Goal: Task Accomplishment & Management: Use online tool/utility

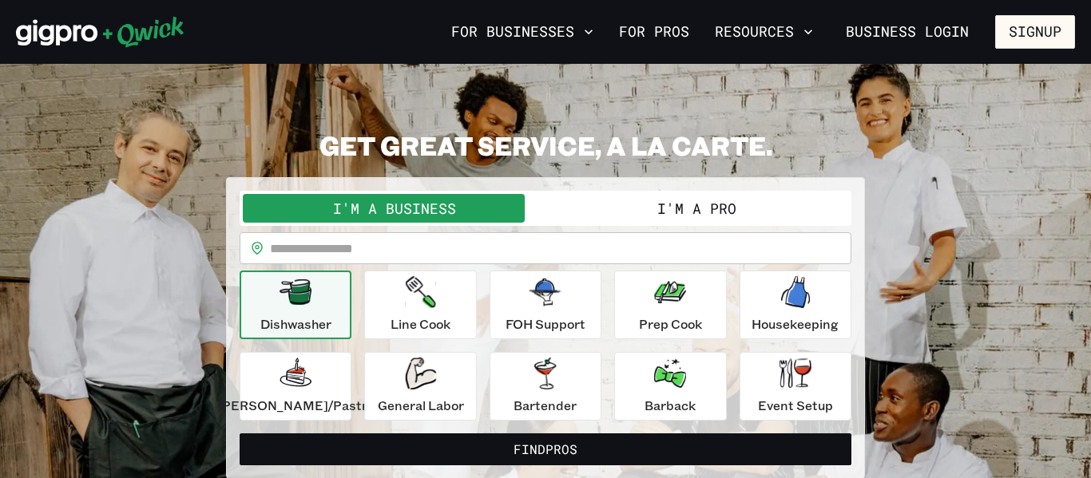
scroll to position [16, 0]
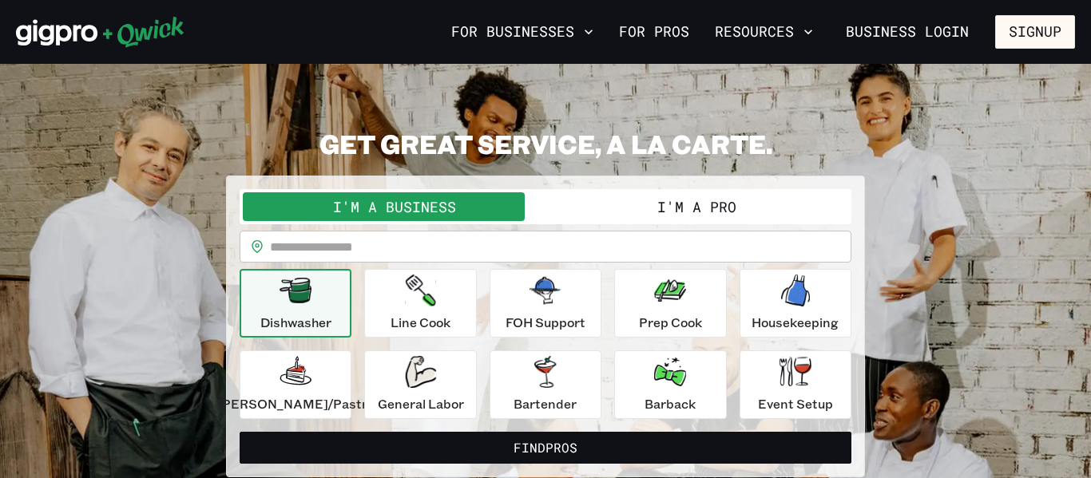
click at [735, 204] on button "I'm a Pro" at bounding box center [696, 206] width 303 height 29
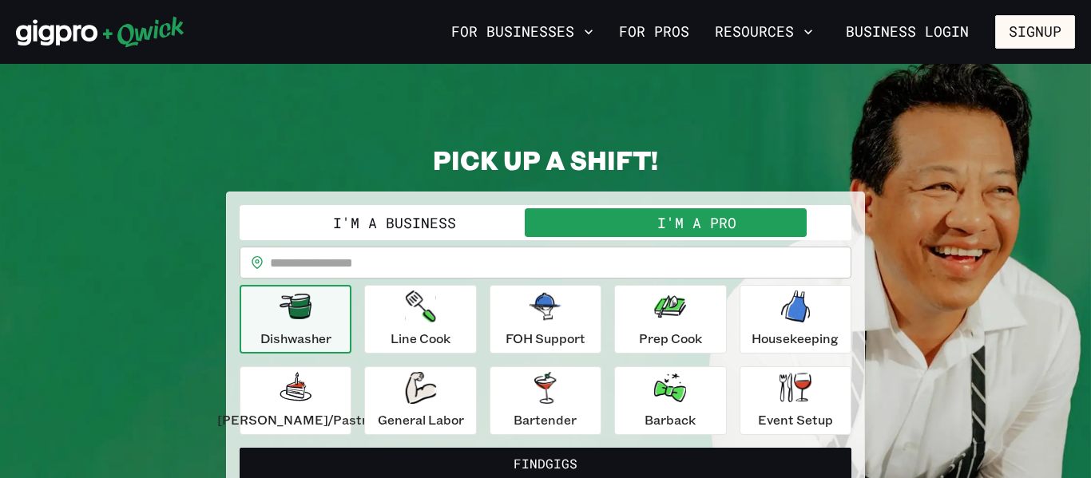
scroll to position [58, 0]
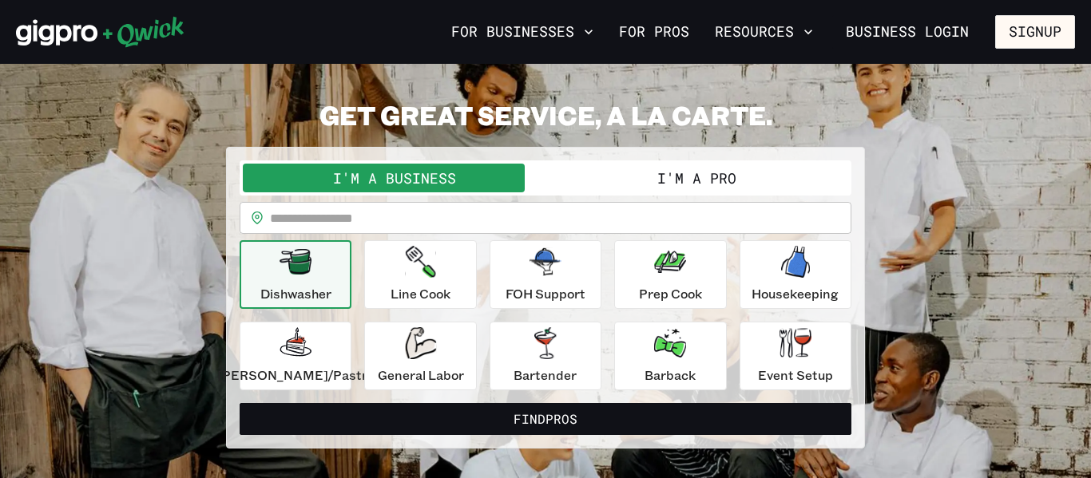
scroll to position [126, 0]
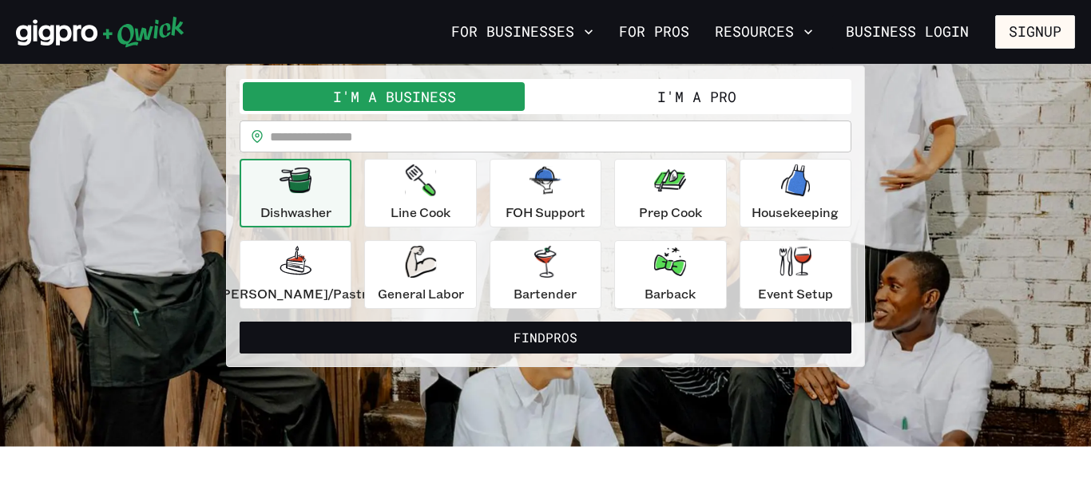
click at [735, 101] on button "I'm a Pro" at bounding box center [696, 96] width 303 height 29
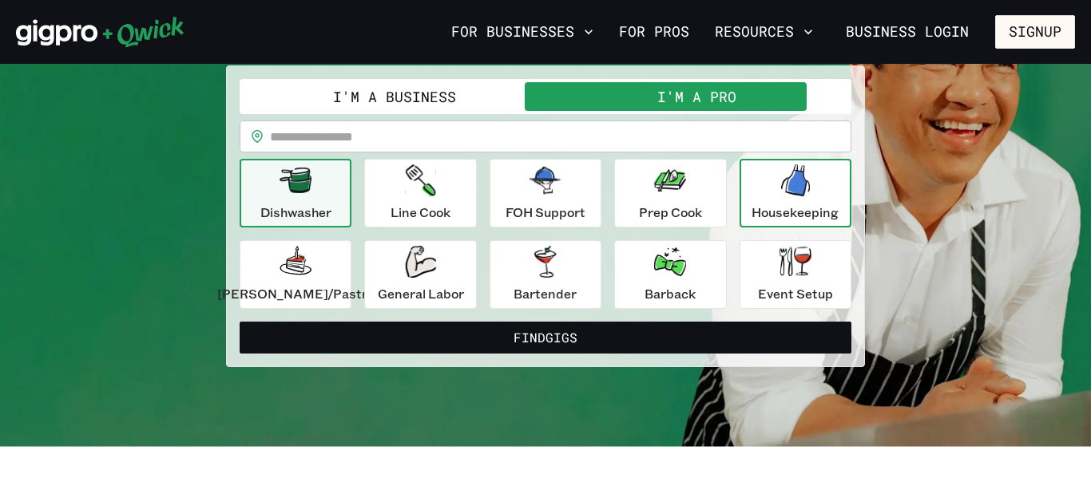
click at [816, 180] on div "Housekeeping" at bounding box center [794, 192] width 87 height 57
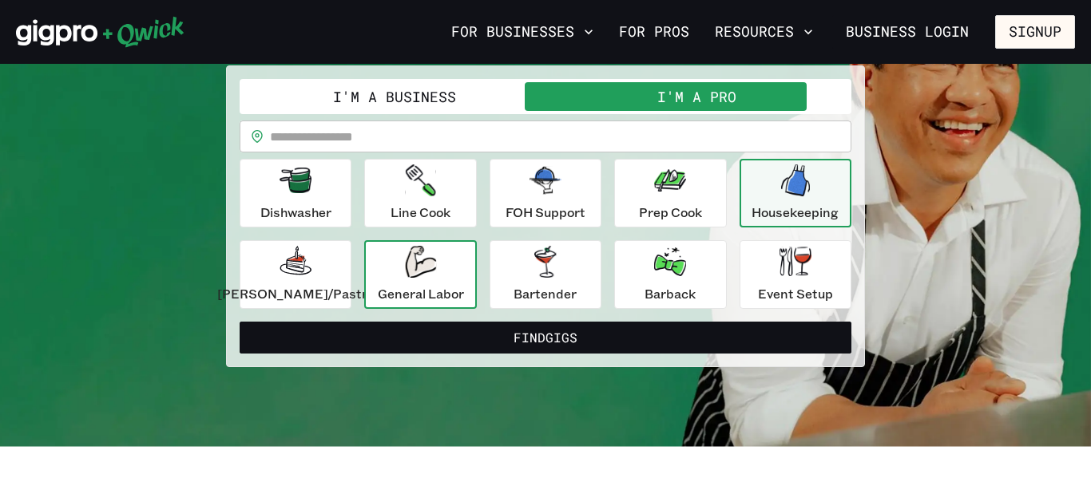
click at [445, 289] on p "General Labor" at bounding box center [421, 293] width 86 height 19
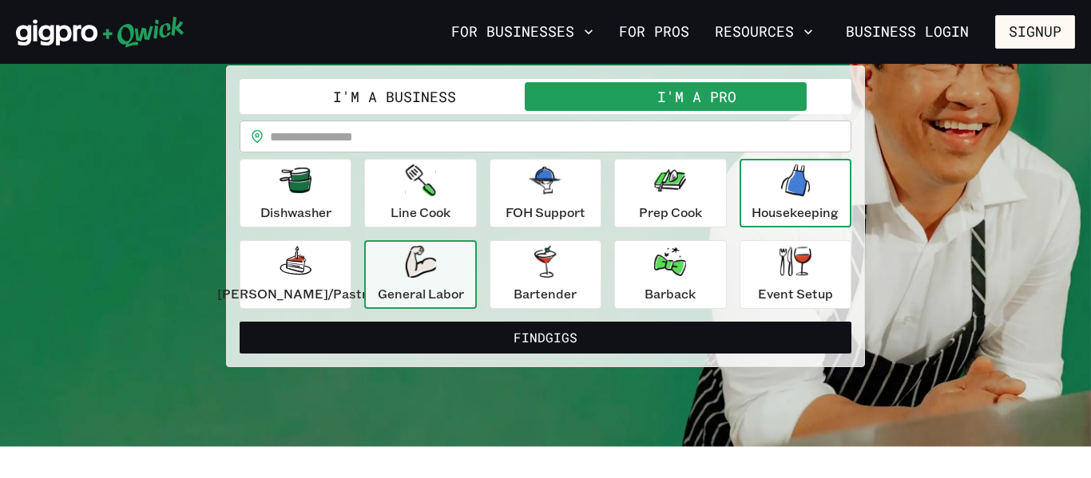
click at [781, 173] on icon "button" at bounding box center [795, 180] width 29 height 32
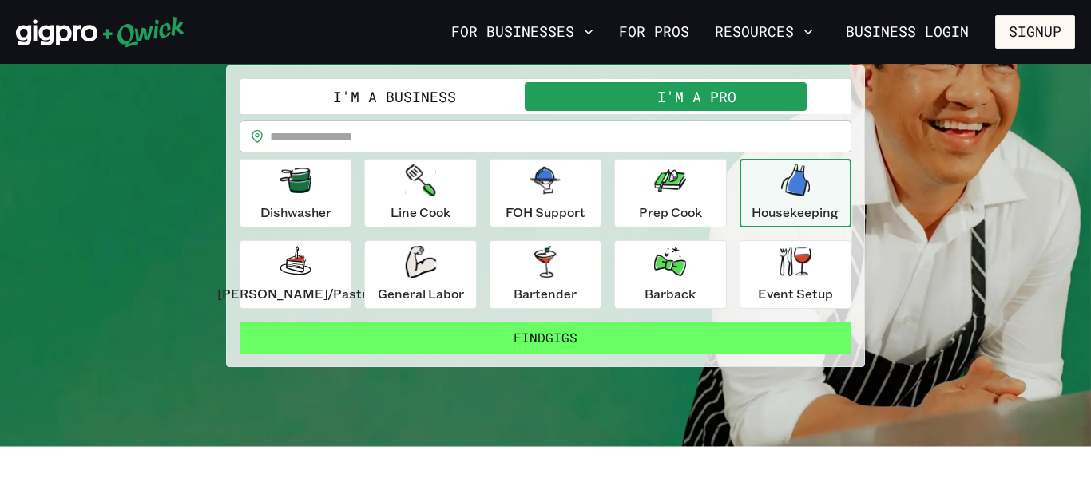
click at [505, 344] on button "Find Gigs" at bounding box center [546, 338] width 612 height 32
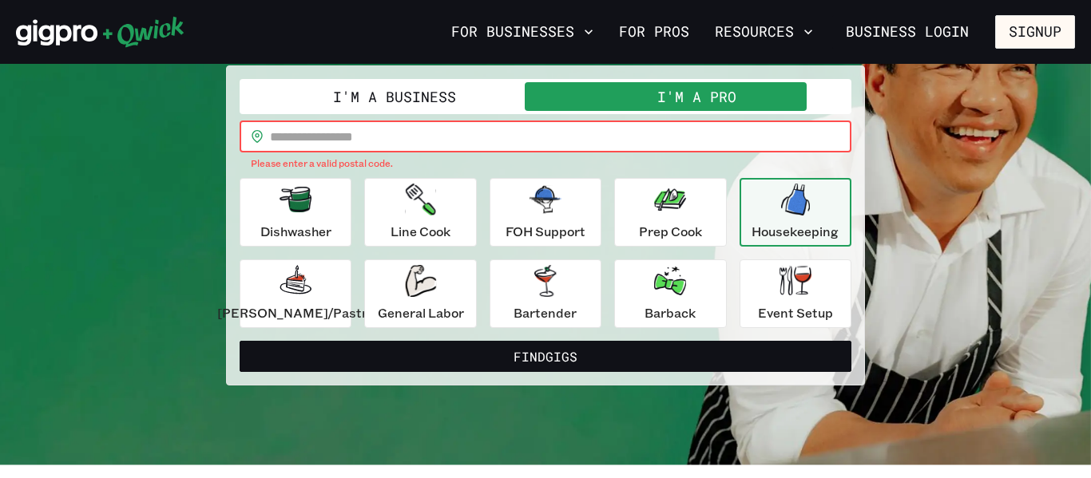
click at [385, 129] on input "text" at bounding box center [560, 137] width 581 height 32
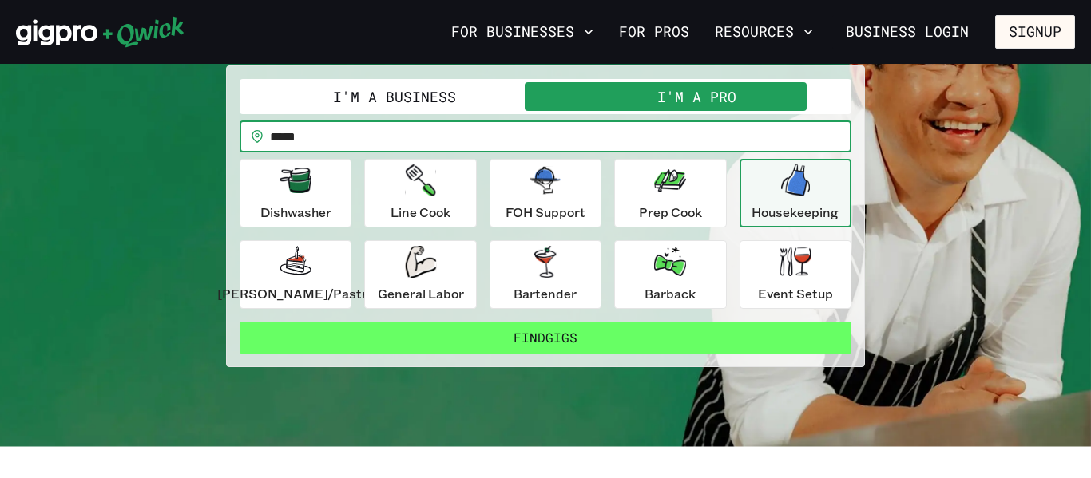
type input "*****"
click at [517, 349] on button "Find Gigs" at bounding box center [546, 338] width 612 height 32
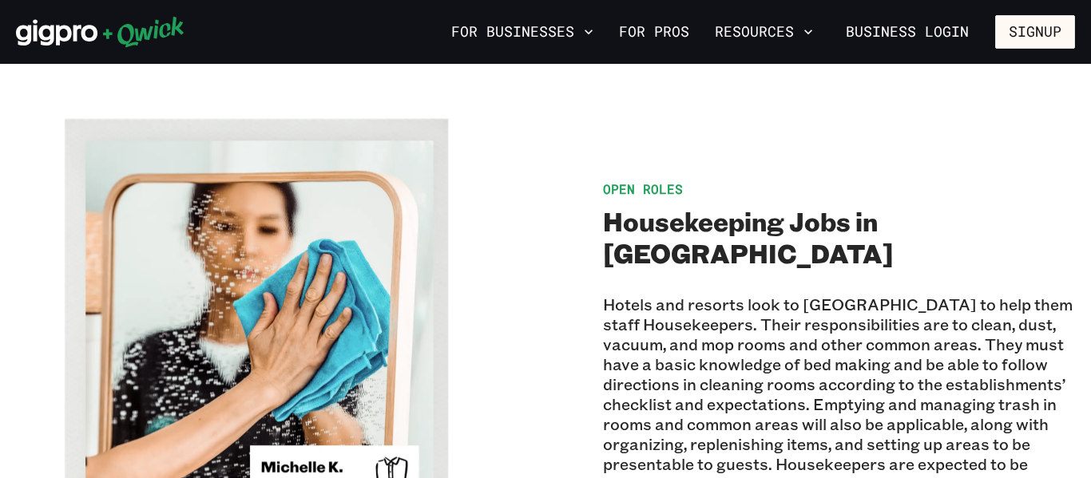
scroll to position [1029, 0]
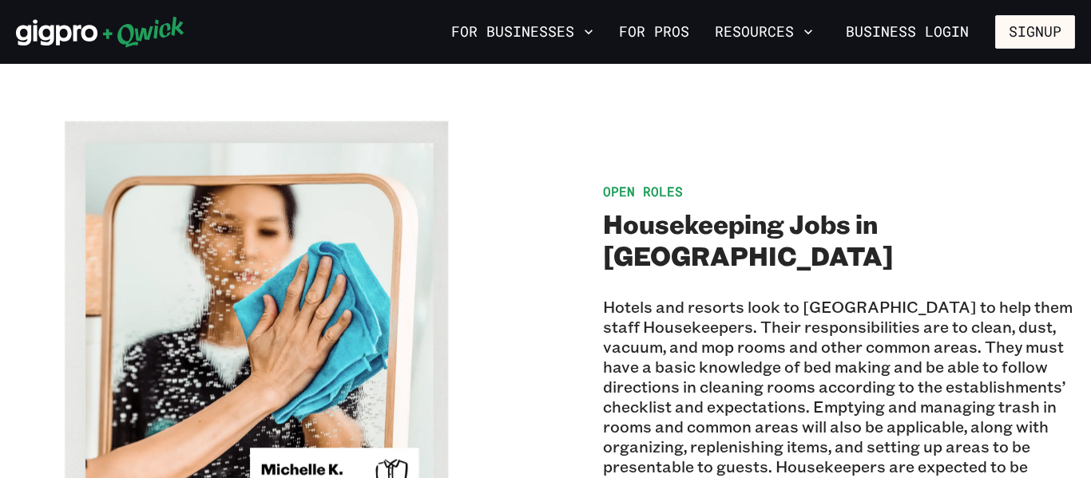
click at [643, 200] on span "Open Roles" at bounding box center [643, 191] width 80 height 17
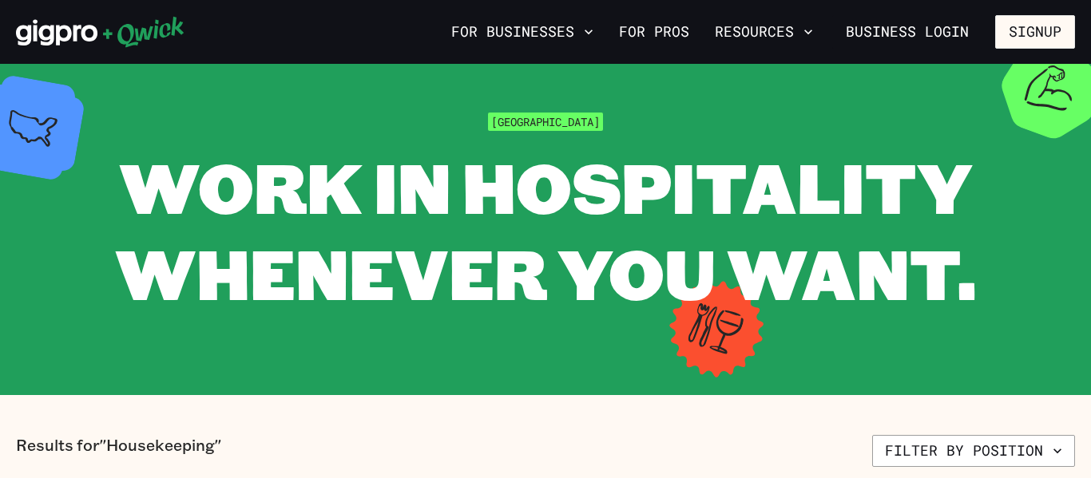
scroll to position [0, 0]
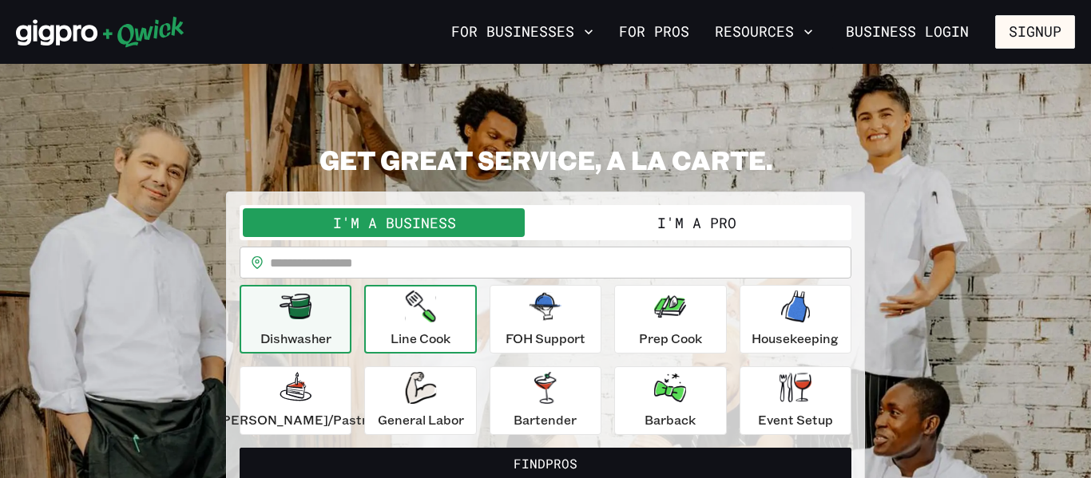
scroll to position [126, 0]
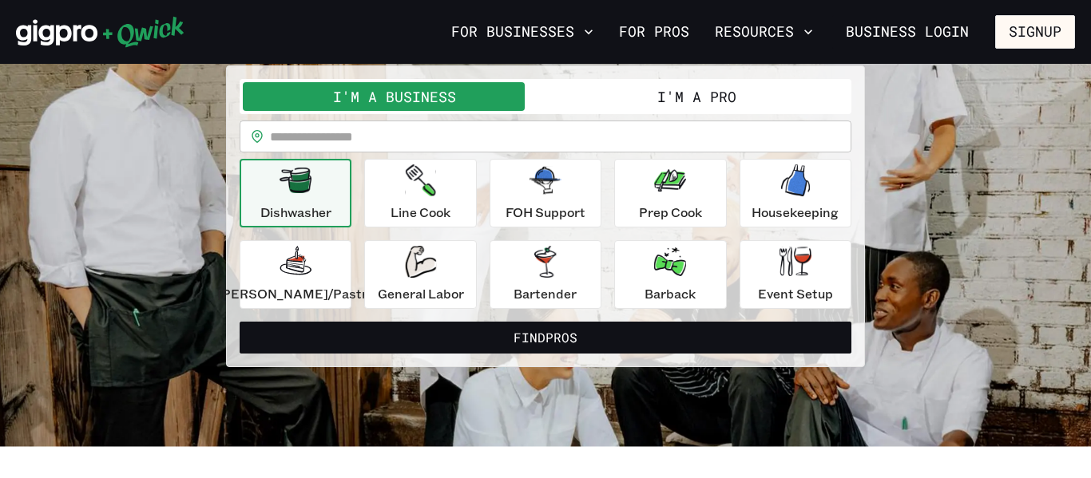
click at [591, 136] on input "text" at bounding box center [560, 137] width 581 height 32
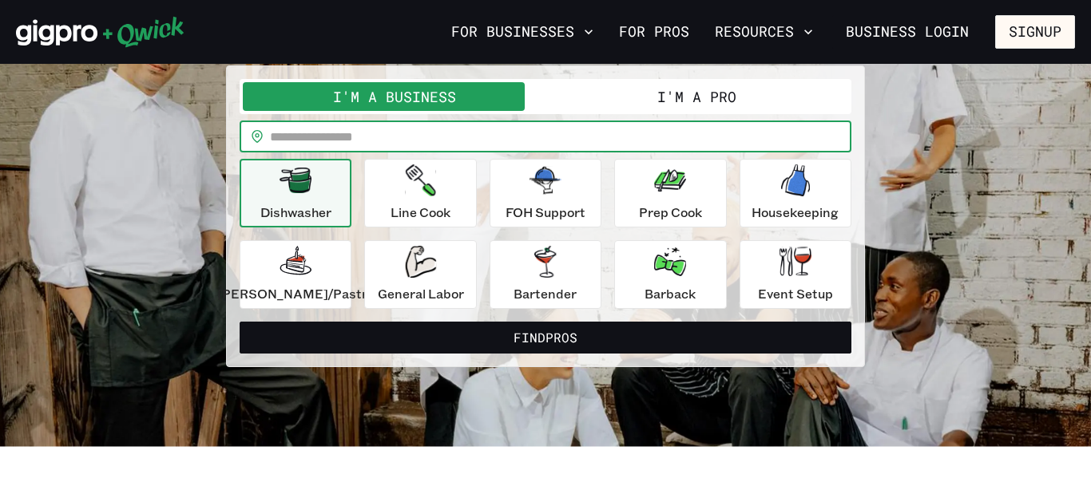
click at [640, 97] on button "I'm a Pro" at bounding box center [696, 96] width 303 height 29
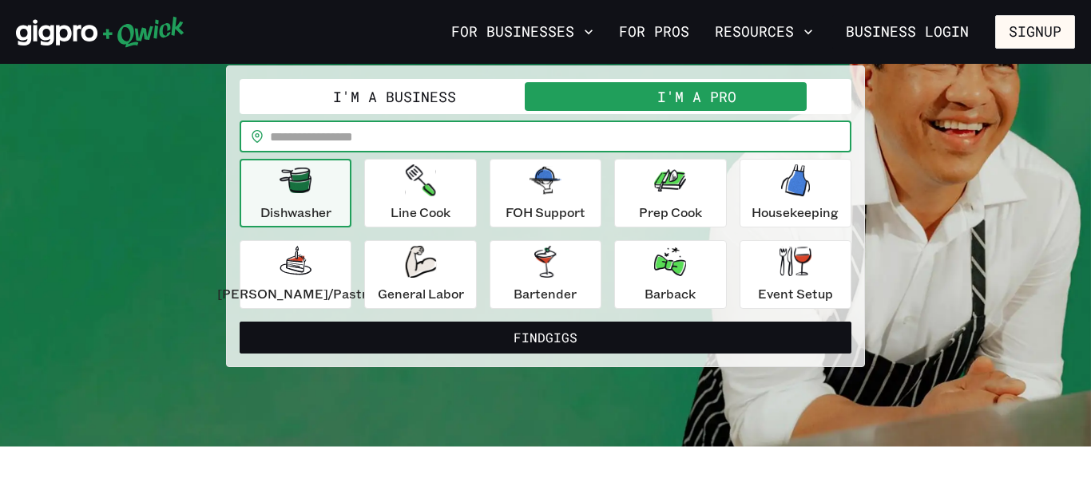
click at [549, 140] on input "text" at bounding box center [560, 137] width 581 height 32
type input "*****"
click at [331, 212] on p "Dishwasher" at bounding box center [295, 212] width 71 height 19
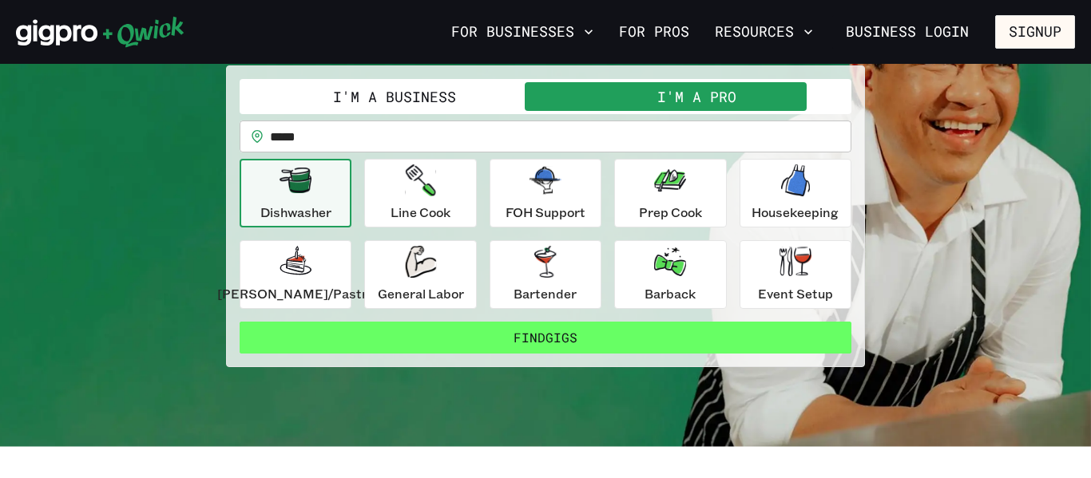
click at [516, 335] on button "Find Gigs" at bounding box center [546, 338] width 612 height 32
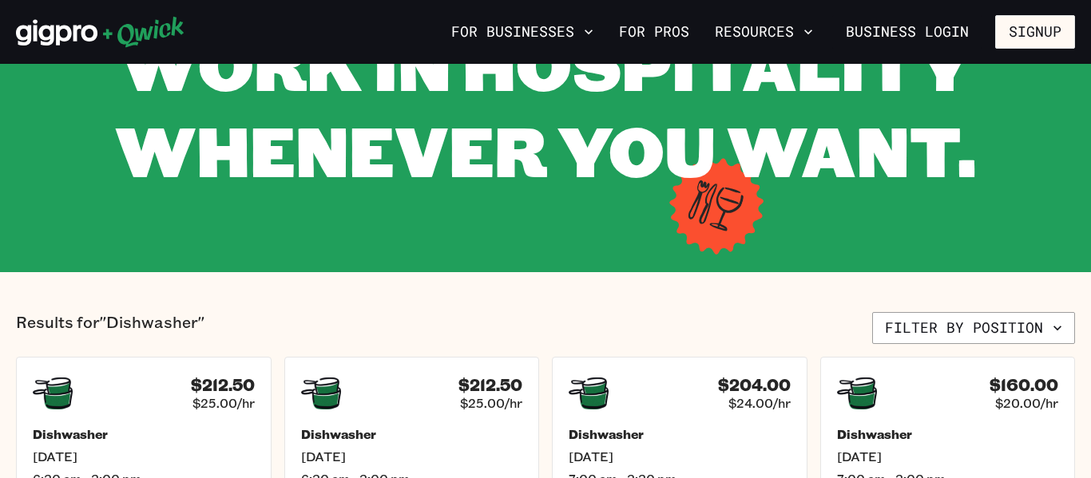
scroll to position [156, 0]
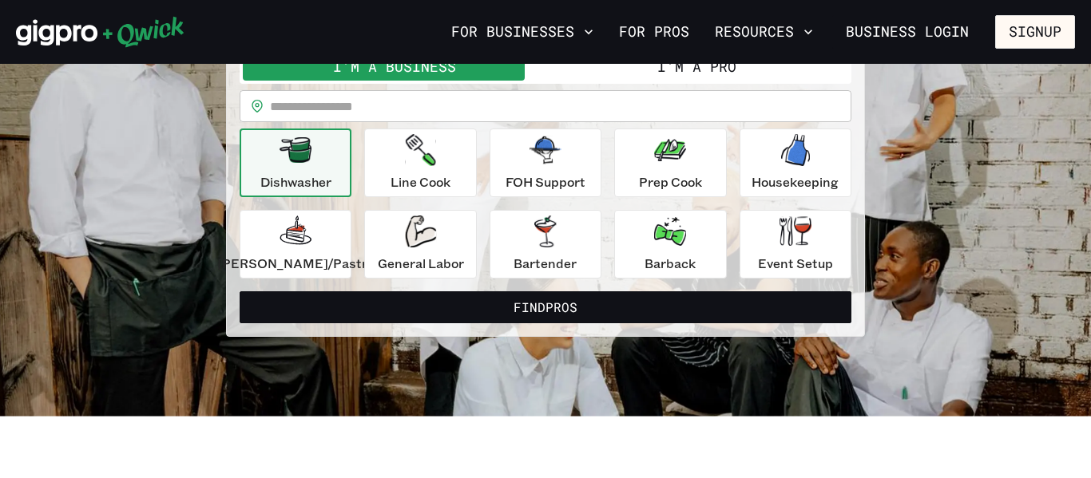
scroll to position [126, 0]
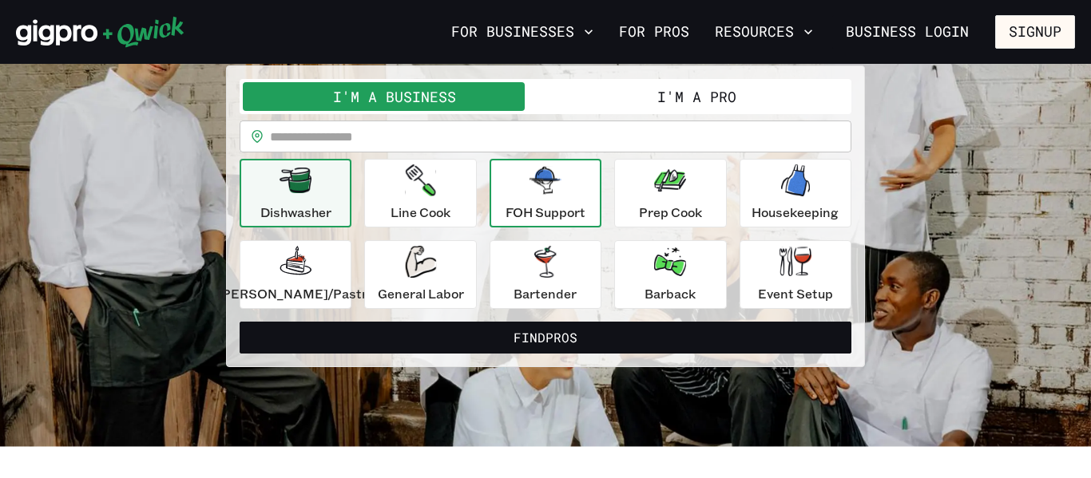
click at [550, 209] on p "FOH Support" at bounding box center [545, 212] width 80 height 19
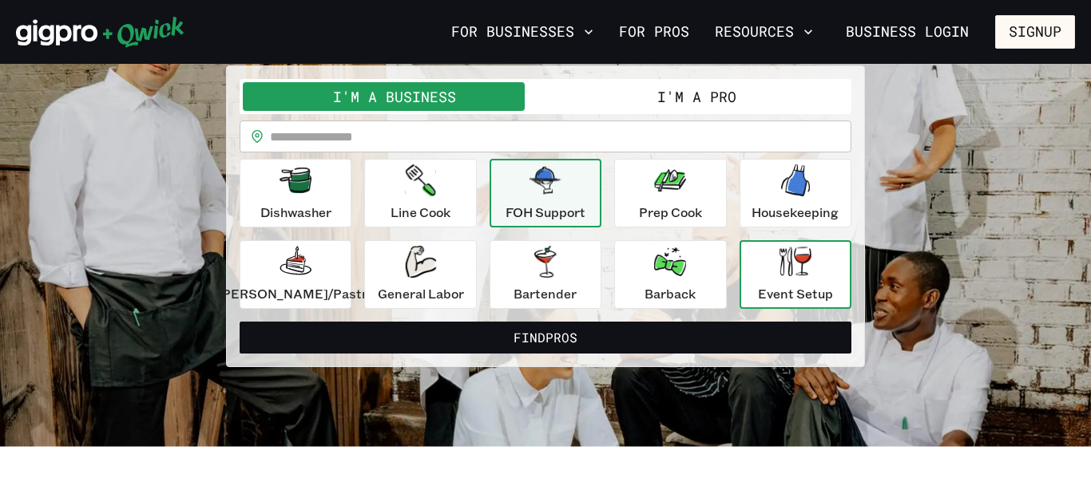
click at [786, 264] on icon "button" at bounding box center [795, 262] width 32 height 30
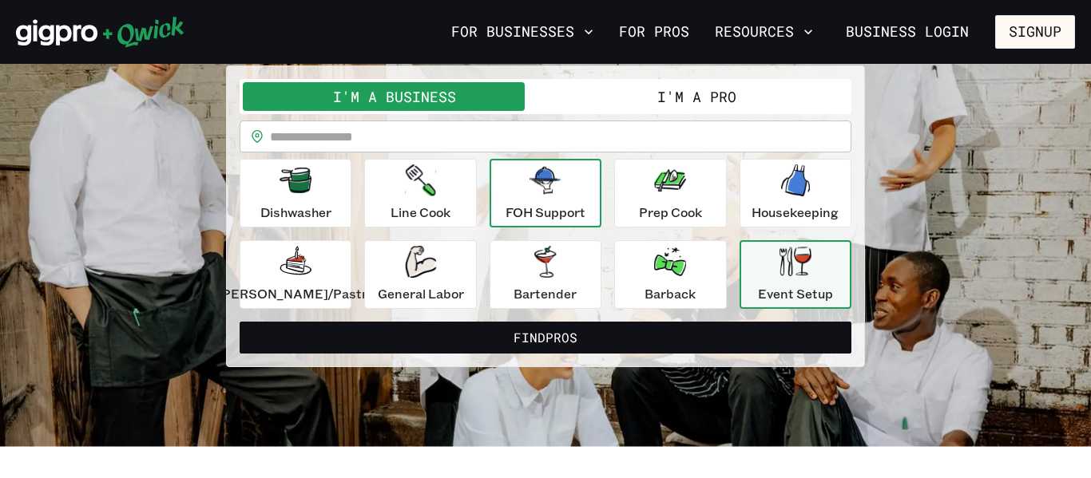
click at [580, 221] on p "FOH Support" at bounding box center [545, 212] width 80 height 19
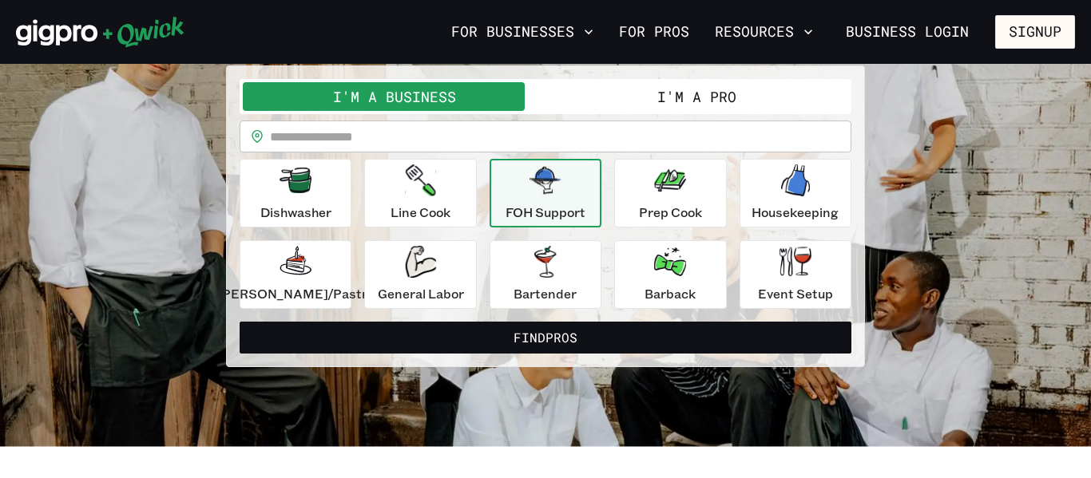
click at [417, 396] on section "**********" at bounding box center [545, 192] width 1091 height 509
